Goal: Register for event/course

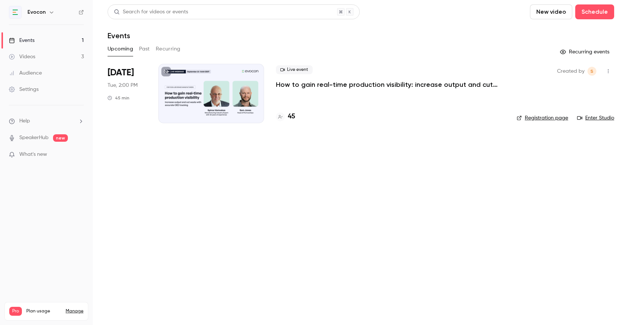
click at [329, 82] on p "How to gain real-time production visibility: increase output and cut waste with…" at bounding box center [387, 84] width 222 height 9
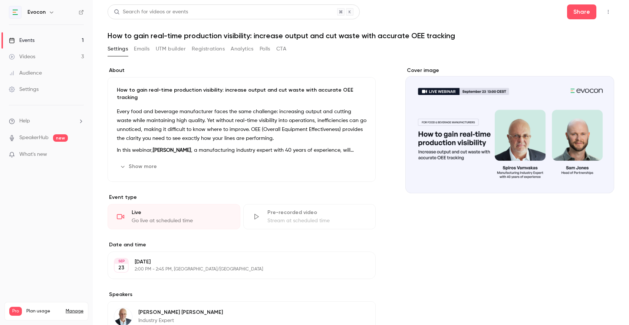
click at [208, 51] on button "Registrations" at bounding box center [208, 49] width 33 height 12
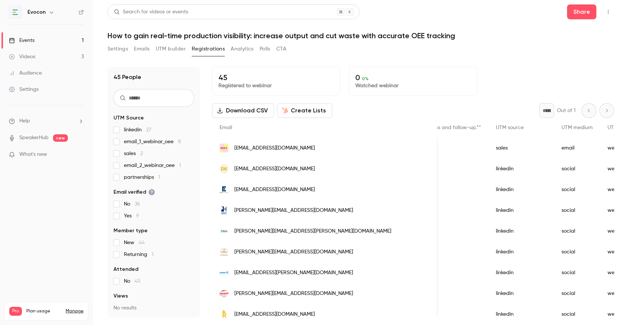
click at [46, 38] on link "Events 1" at bounding box center [46, 40] width 93 height 16
